Goal: Task Accomplishment & Management: Complete application form

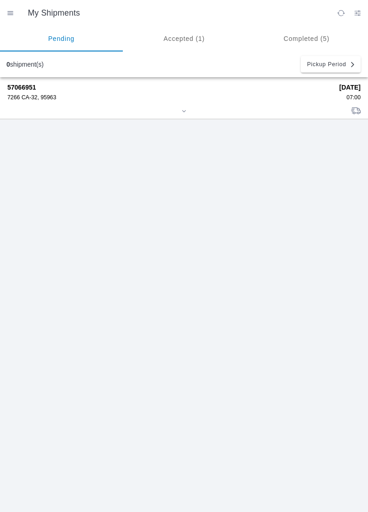
click at [49, 89] on strong "57066951" at bounding box center [169, 87] width 325 height 7
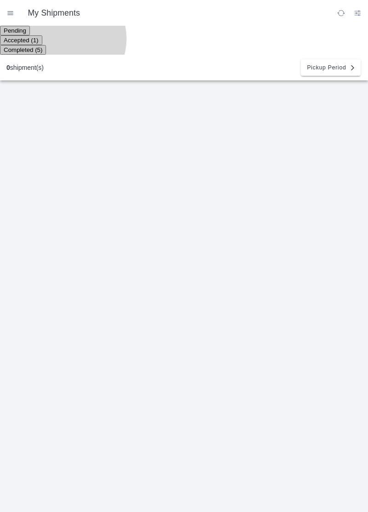
click at [42, 36] on ion-segment-button "Accepted (1)" at bounding box center [21, 39] width 42 height 7
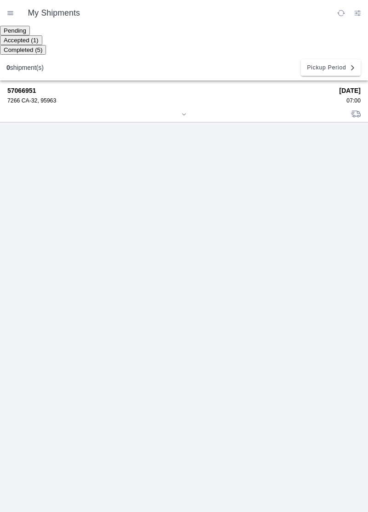
click at [27, 89] on strong "57066951" at bounding box center [169, 90] width 325 height 7
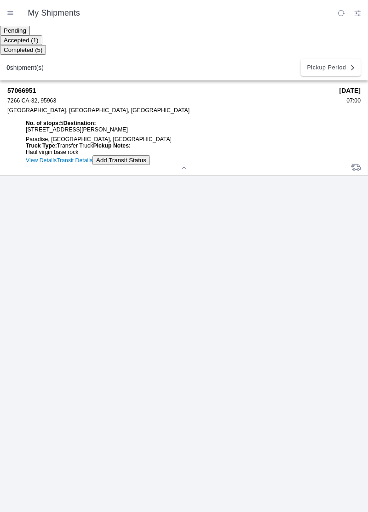
click at [92, 164] on link "Transit Details" at bounding box center [75, 160] width 36 height 6
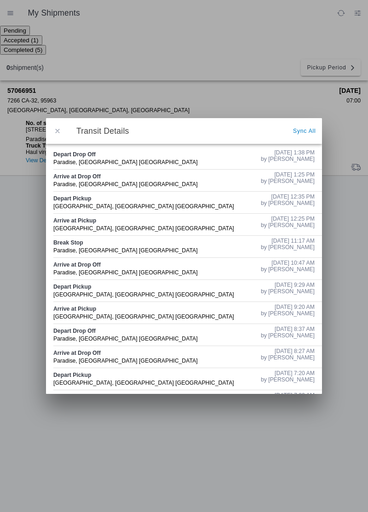
click at [65, 131] on button "button" at bounding box center [57, 130] width 19 height 19
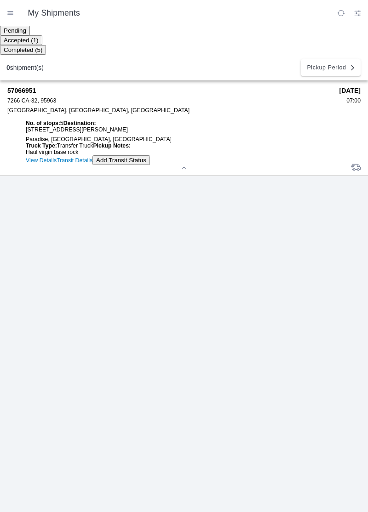
click at [0, 0] on slot "Add Transit Status" at bounding box center [0, 0] width 0 height 0
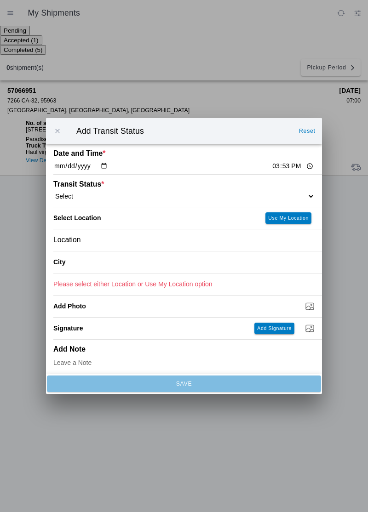
click at [271, 167] on input "15:53" at bounding box center [292, 166] width 43 height 10
type input "14:56"
click at [99, 193] on select "Select Arrive at Drop Off Arrive at Pickup Break Start Break Stop Depart Drop O…" at bounding box center [183, 196] width 261 height 8
select select "ARVPULOC"
click at [126, 246] on div "Location" at bounding box center [183, 240] width 261 height 22
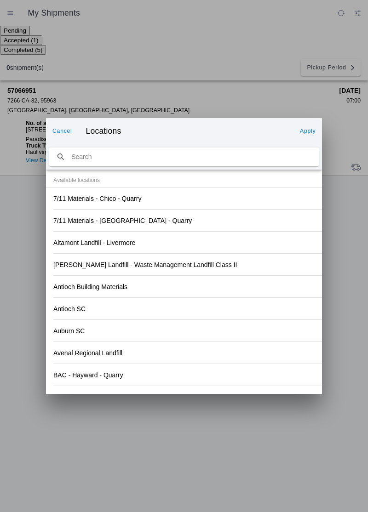
click at [225, 324] on div "Auburn SC" at bounding box center [183, 331] width 261 height 22
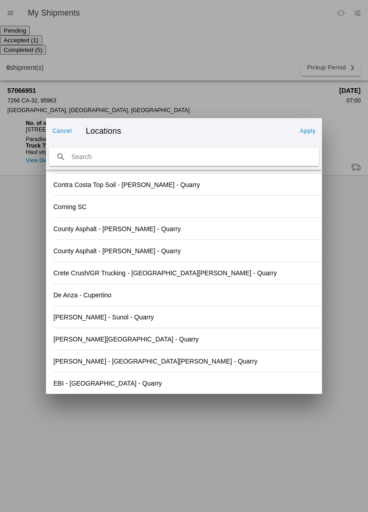
scroll to position [958, 0]
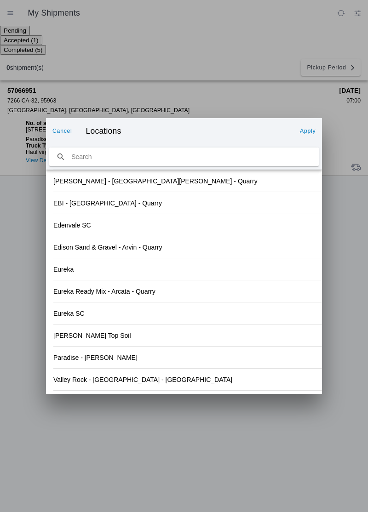
click at [0, 0] on slot "Valley Rock - [GEOGRAPHIC_DATA] - [GEOGRAPHIC_DATA]" at bounding box center [0, 0] width 0 height 0
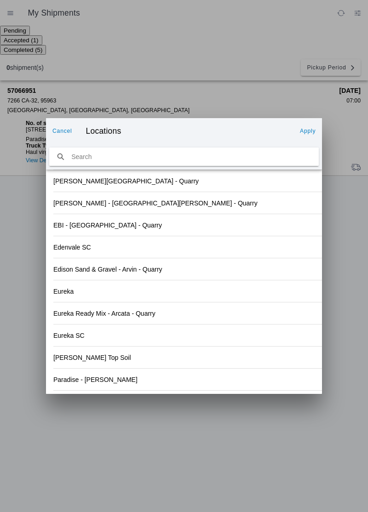
click at [0, 0] on slot "Apply" at bounding box center [0, 0] width 0 height 0
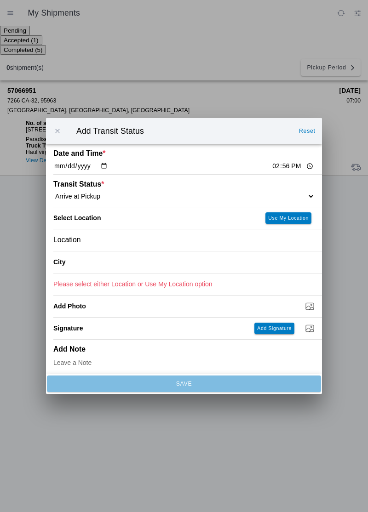
type input "Orland"
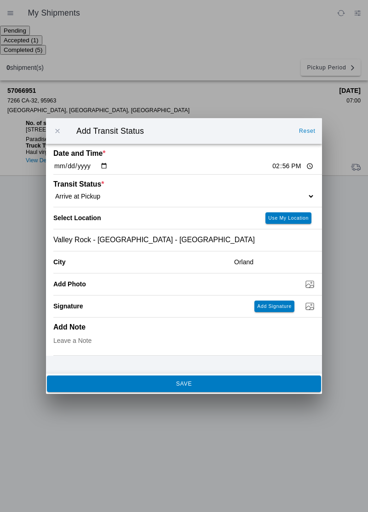
click at [210, 388] on button "SAVE" at bounding box center [184, 383] width 274 height 17
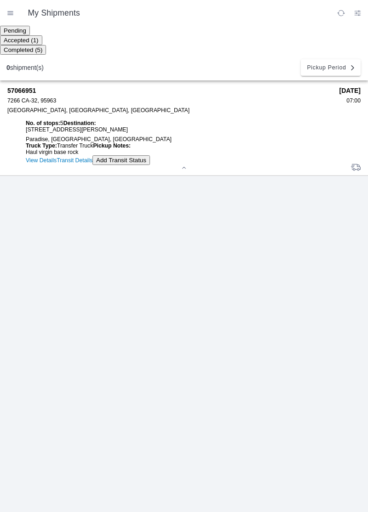
click at [0, 0] on slot "Add Transit Status" at bounding box center [0, 0] width 0 height 0
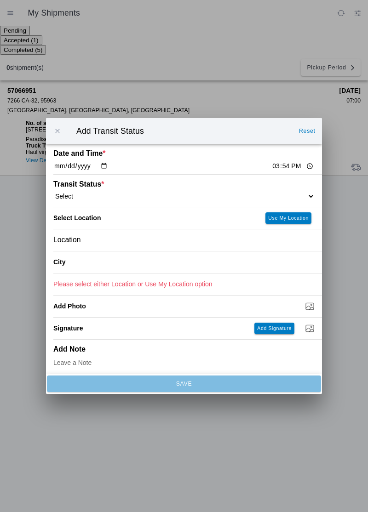
click at [271, 169] on input "15:54" at bounding box center [292, 166] width 43 height 10
type input "15:08"
click at [88, 197] on select "Select Arrive at Drop Off Arrive at Pickup Break Start Break Stop Depart Drop O…" at bounding box center [183, 196] width 261 height 8
select select "DPTPULOC"
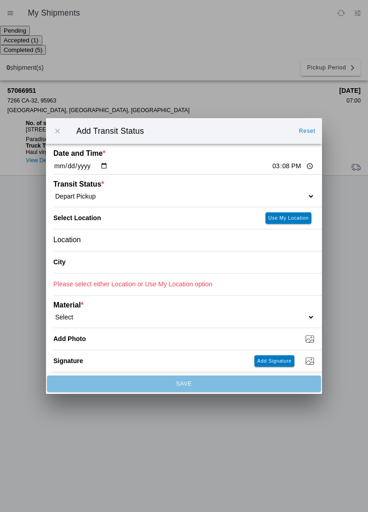
click at [115, 246] on div "Location" at bounding box center [183, 240] width 261 height 22
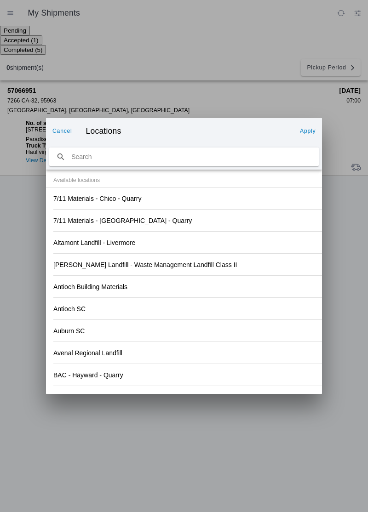
click at [239, 315] on div "Antioch SC" at bounding box center [183, 309] width 261 height 22
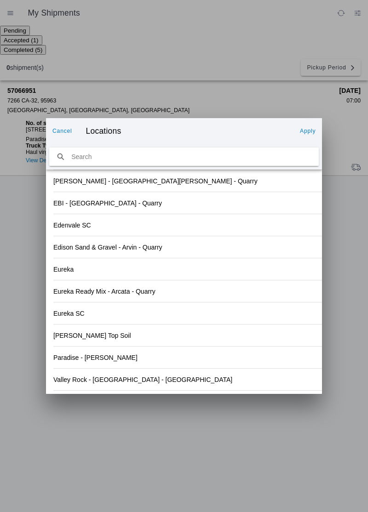
click at [0, 0] on slot "Valley Rock - [GEOGRAPHIC_DATA] - [GEOGRAPHIC_DATA]" at bounding box center [0, 0] width 0 height 0
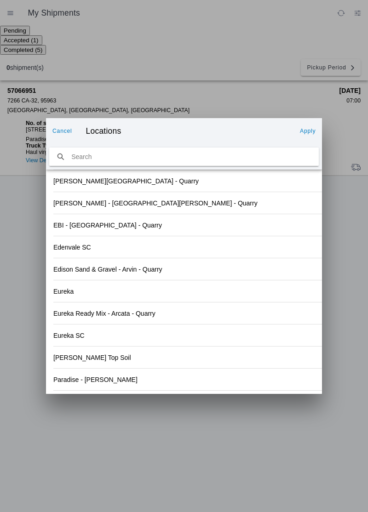
click at [307, 134] on button "Apply" at bounding box center [307, 131] width 23 height 15
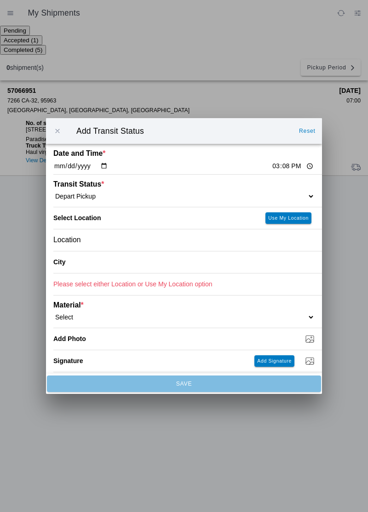
type input "Orland"
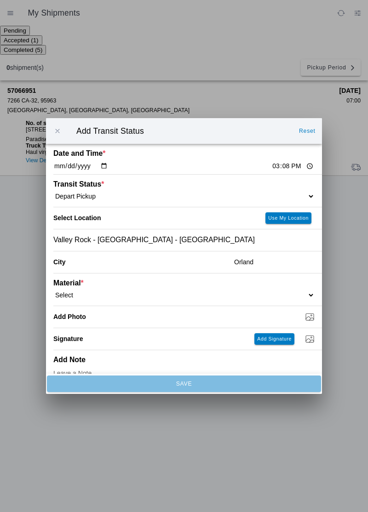
click at [104, 296] on select "Select 1" x 3" Rock 1" x 4" Rock 2" x 4" Rock Asphalt Cold Patch Backfill Spec …" at bounding box center [183, 295] width 261 height 8
select select "708651"
click at [111, 321] on input "Dump / Quarry Tag *" at bounding box center [187, 317] width 268 height 10
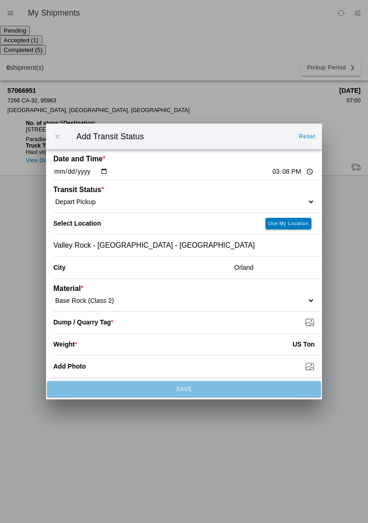
type input "C:\fakepath\17600505084206102057409333896991.jpg"
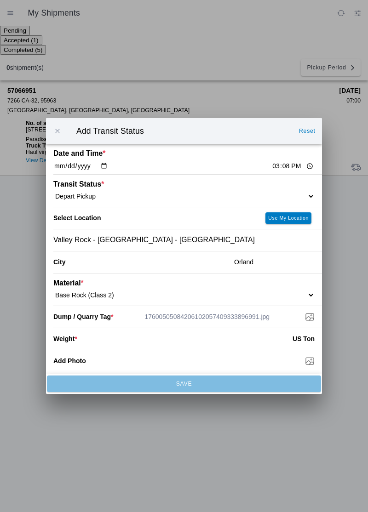
click at [105, 346] on input "number" at bounding box center [184, 339] width 215 height 20
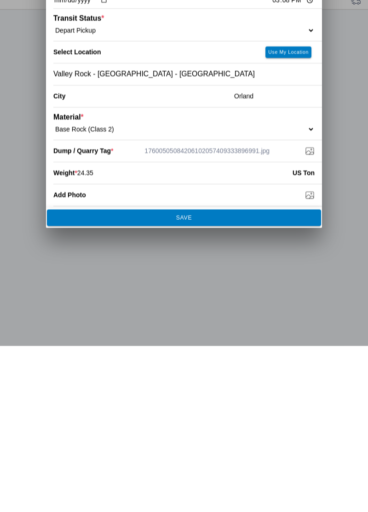
type input "24.35"
click at [185, 393] on ion-footer "SAVE" at bounding box center [184, 384] width 276 height 20
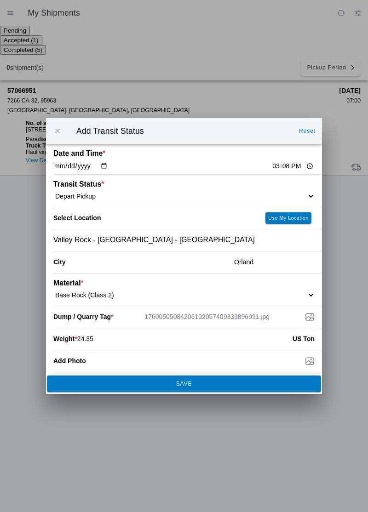
click at [212, 386] on span "SAVE" at bounding box center [183, 384] width 261 height 6
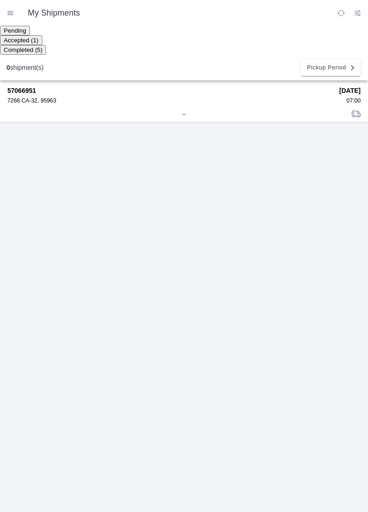
click at [30, 89] on strong "57066951" at bounding box center [169, 90] width 325 height 7
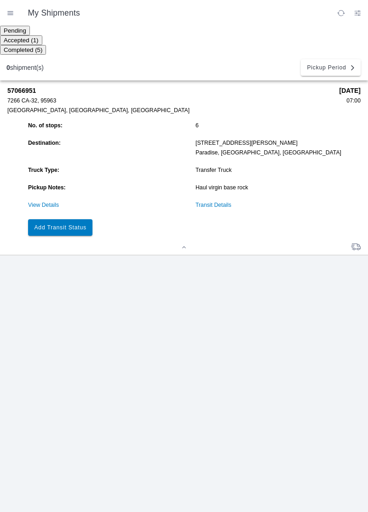
click at [78, 229] on button "Add Transit Status" at bounding box center [60, 227] width 64 height 17
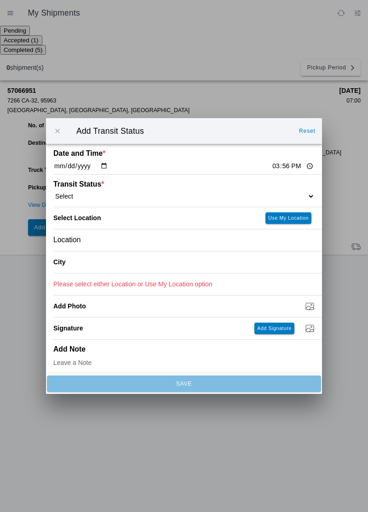
click at [271, 167] on input "15:56" at bounding box center [292, 166] width 43 height 10
type input "16:05"
click at [98, 193] on select "Select Arrive at Drop Off Arrive at Pickup Break Start Break Stop Depart Drop O…" at bounding box center [183, 196] width 261 height 8
select select "ARVDLVLOC"
click at [121, 246] on div "Location" at bounding box center [183, 240] width 261 height 22
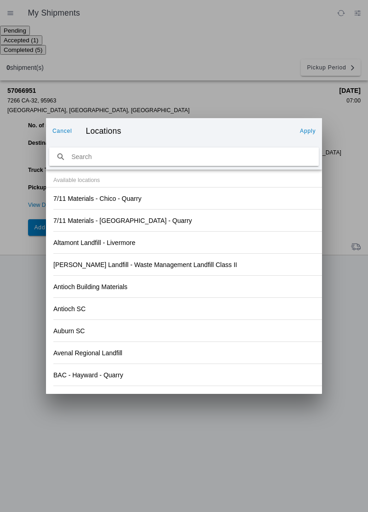
click at [257, 304] on div "Antioch SC" at bounding box center [183, 309] width 261 height 22
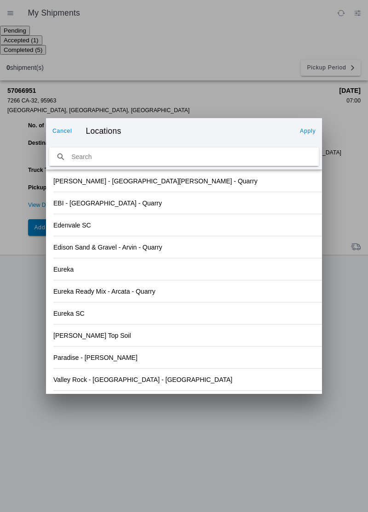
click at [108, 360] on div "Paradise - [PERSON_NAME]" at bounding box center [183, 357] width 261 height 22
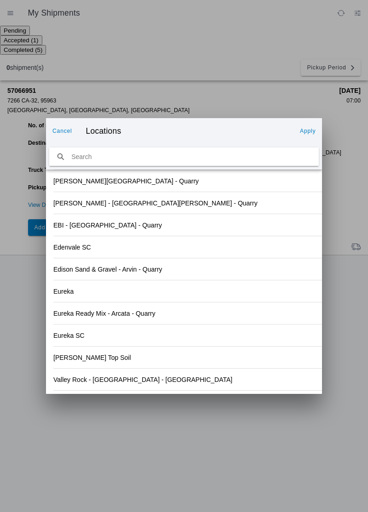
click at [317, 130] on button "Apply" at bounding box center [307, 131] width 23 height 15
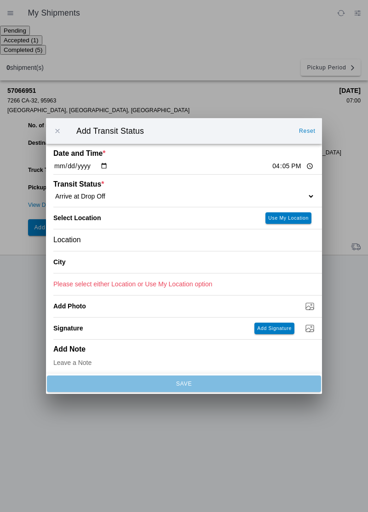
type input "Paradise"
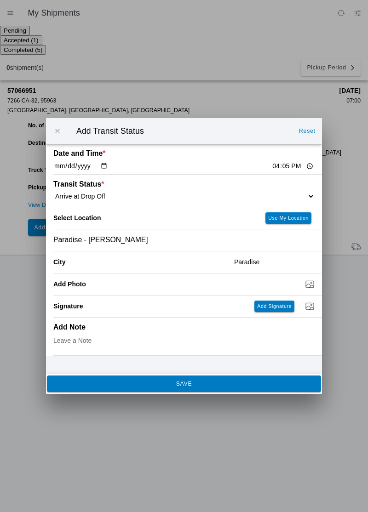
click at [204, 387] on button "SAVE" at bounding box center [184, 383] width 274 height 17
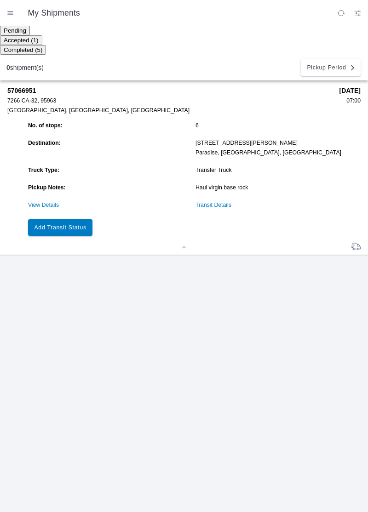
click at [0, 0] on slot "Add Transit Status" at bounding box center [0, 0] width 0 height 0
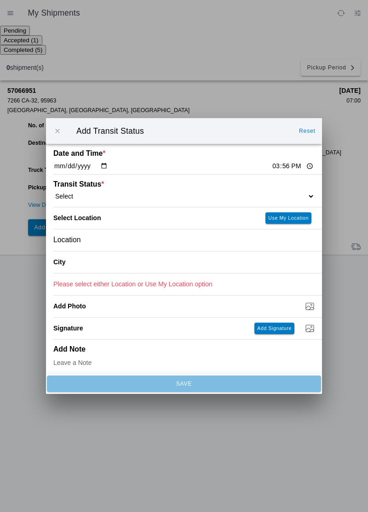
click at [271, 166] on input "15:56" at bounding box center [292, 166] width 43 height 10
type input "16:20"
click at [103, 192] on select "Select Arrive at Drop Off Arrive at Pickup Break Start Break Stop Depart Drop O…" at bounding box center [183, 196] width 261 height 8
select select "DPTDLVLOC"
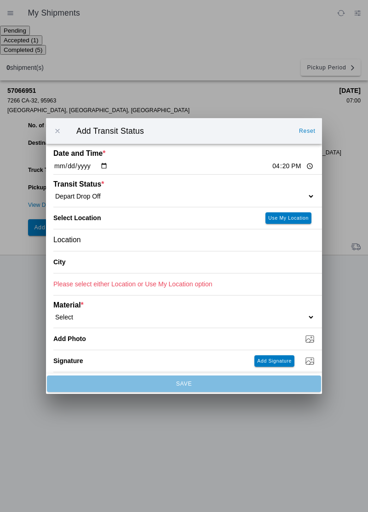
click at [112, 244] on div "Location" at bounding box center [183, 240] width 261 height 22
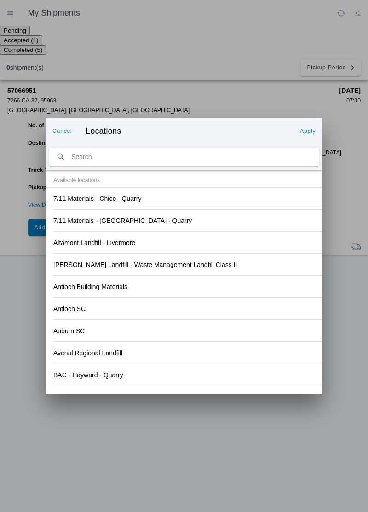
click at [238, 274] on div "[PERSON_NAME] Landfill - Waste Management Landfill Class II" at bounding box center [183, 265] width 261 height 22
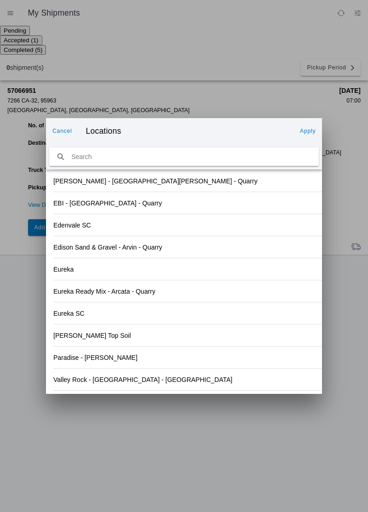
click at [108, 362] on div "Paradise - [PERSON_NAME]" at bounding box center [183, 357] width 261 height 22
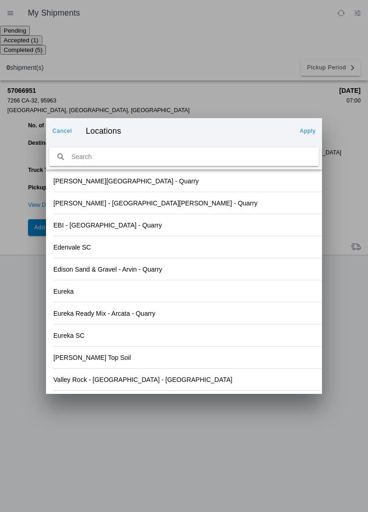
click at [0, 0] on slot "Apply" at bounding box center [0, 0] width 0 height 0
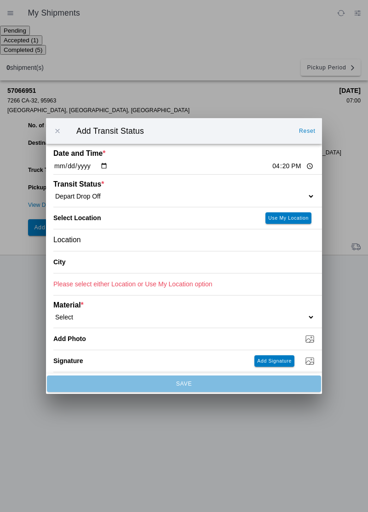
type input "Paradise"
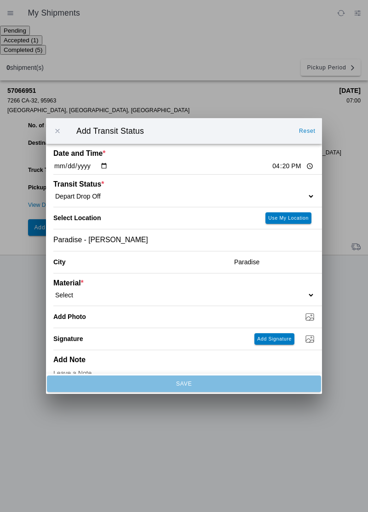
click at [102, 292] on select "Select 1" x 3" Rock 1" x 4" Rock 2" x 4" Rock Asphalt Cold Patch Backfill Spec …" at bounding box center [183, 295] width 261 height 8
select select "708651"
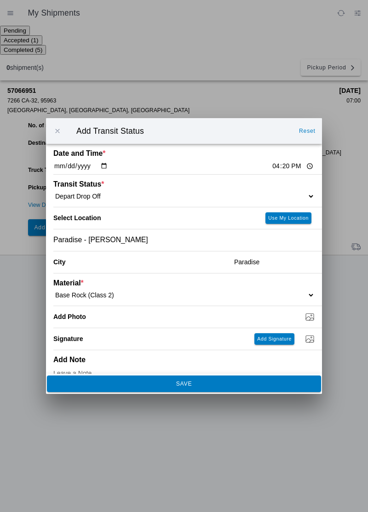
click at [212, 386] on span "SAVE" at bounding box center [183, 384] width 261 height 6
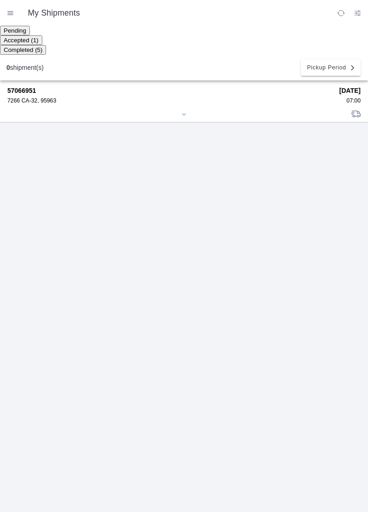
click at [33, 93] on div "57066951 7266 CA-32, 95963" at bounding box center [169, 95] width 325 height 17
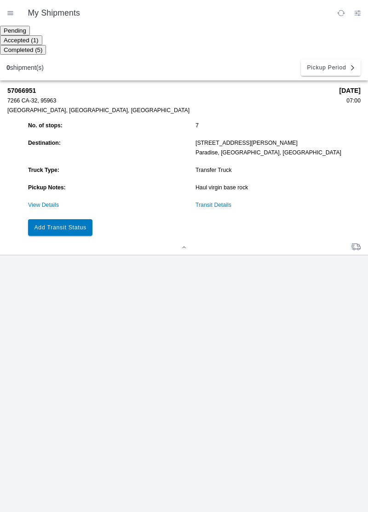
click at [0, 0] on slot "Add Transit Status" at bounding box center [0, 0] width 0 height 0
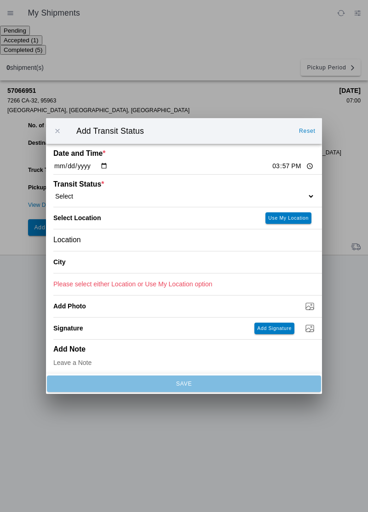
click at [271, 168] on input "15:57" at bounding box center [292, 166] width 43 height 10
type input "17:30"
click at [105, 198] on select "Select Arrive at Drop Off Arrive at Pickup Break Start Break Stop Depart Drop O…" at bounding box center [183, 196] width 261 height 8
select select "DELIVRED"
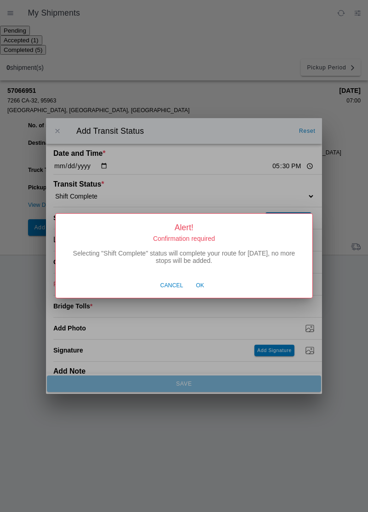
click at [201, 288] on span "Ok" at bounding box center [200, 286] width 8 height 8
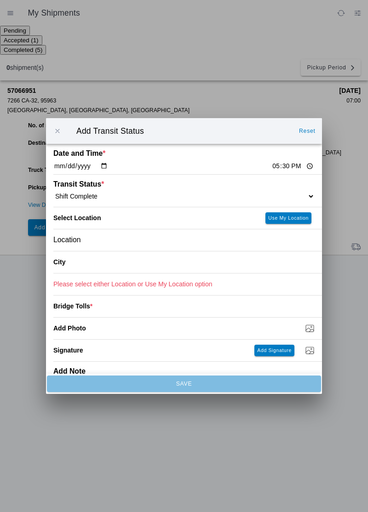
click at [123, 244] on div "Location" at bounding box center [183, 240] width 261 height 22
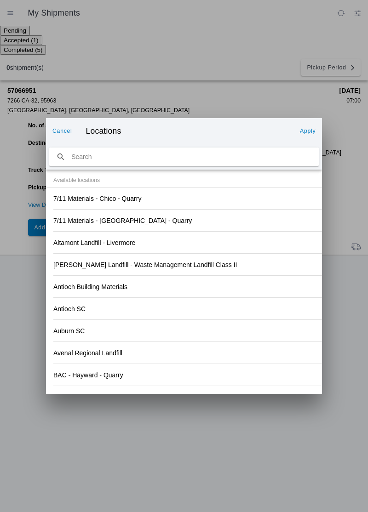
click at [248, 279] on div "Antioch Building Materials" at bounding box center [183, 287] width 261 height 22
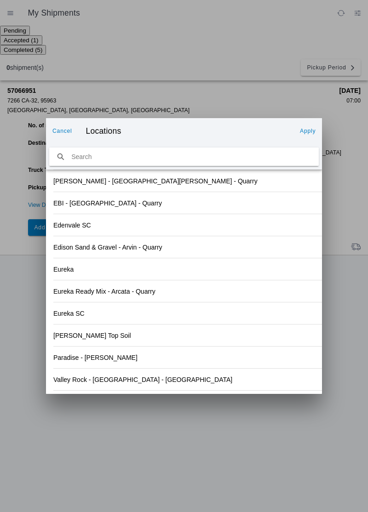
click at [128, 386] on div "Valley Rock - [GEOGRAPHIC_DATA] - [GEOGRAPHIC_DATA]" at bounding box center [183, 380] width 261 height 22
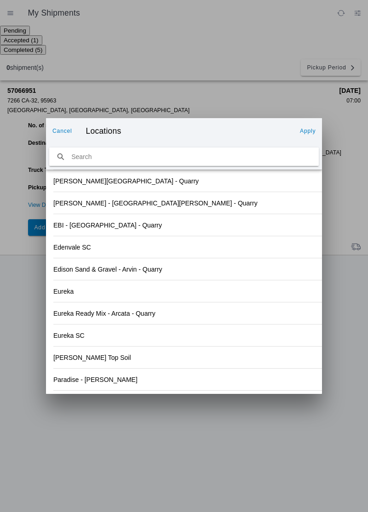
click at [315, 131] on button "Apply" at bounding box center [307, 131] width 23 height 15
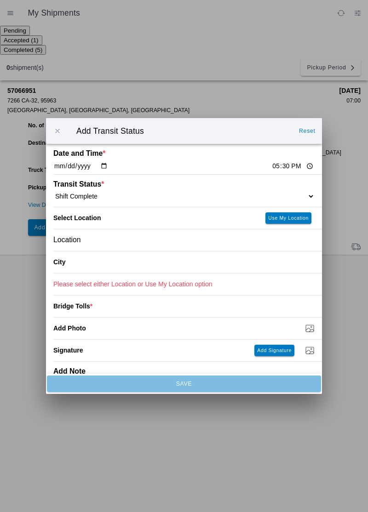
type input "Orland"
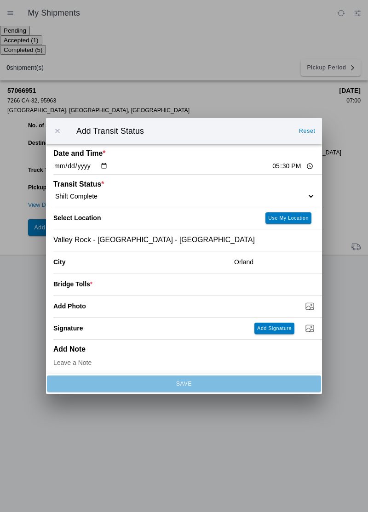
click at [147, 285] on input "number" at bounding box center [203, 284] width 222 height 20
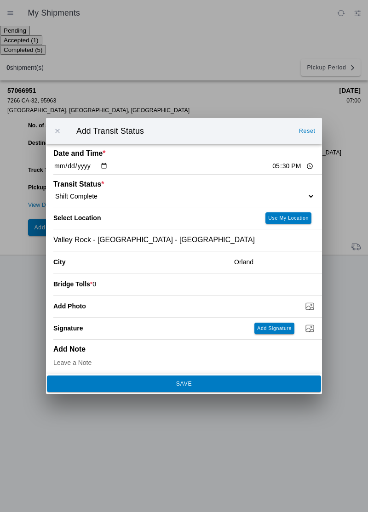
type input "0"
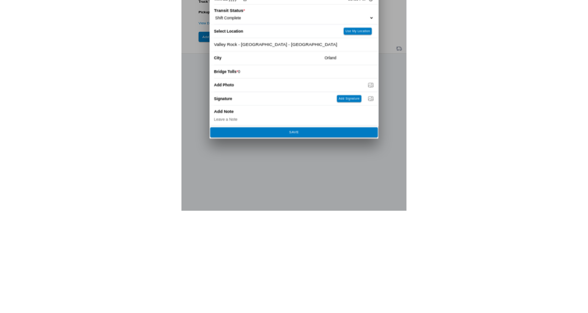
scroll to position [4, 0]
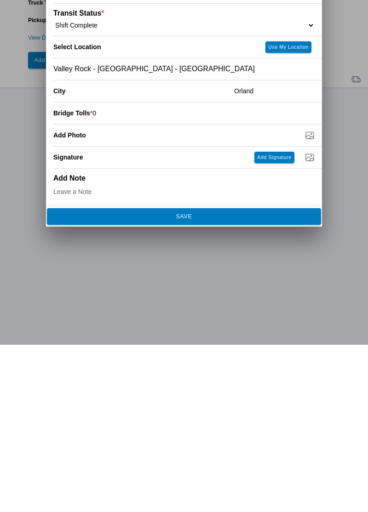
click at [0, 0] on slot "SAVE" at bounding box center [0, 0] width 0 height 0
